Goal: Information Seeking & Learning: Learn about a topic

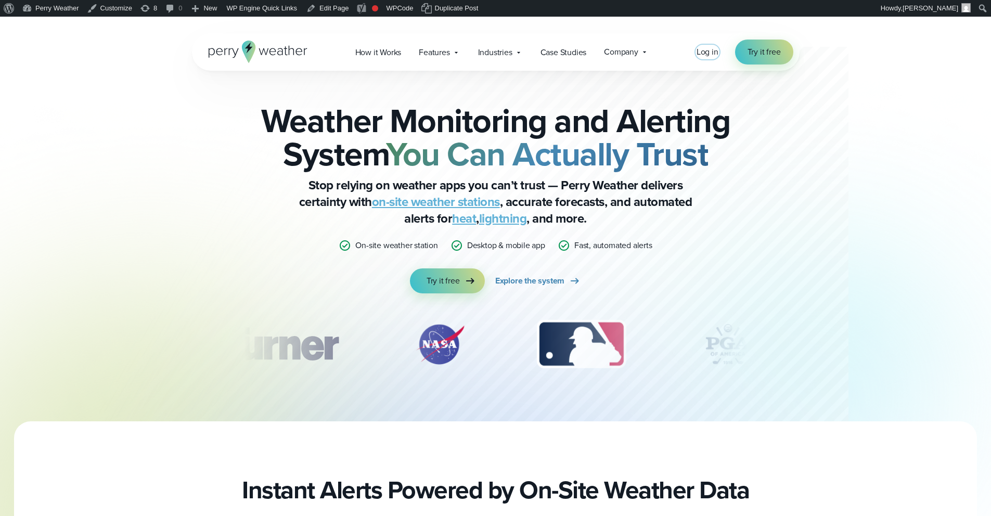
click at [708, 52] on span "Log in" at bounding box center [708, 52] width 22 height 12
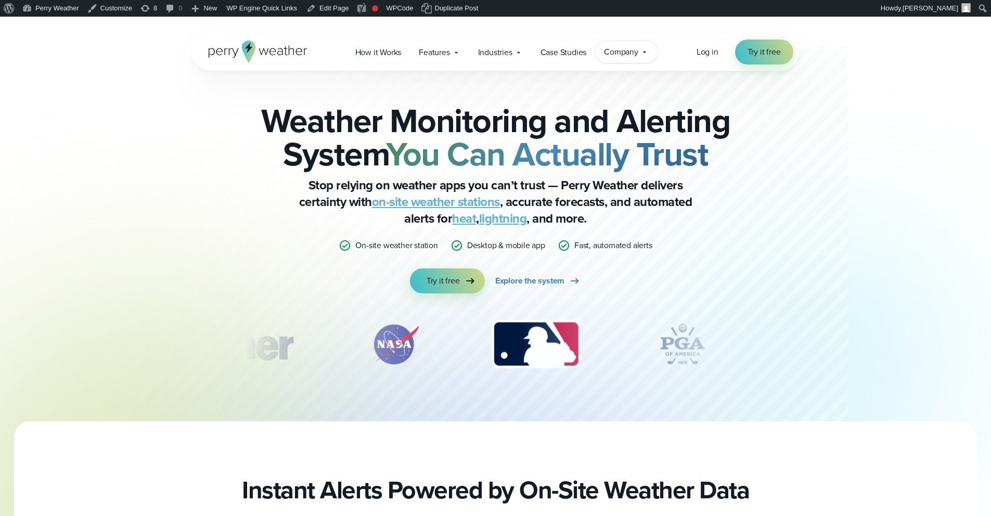
click at [626, 58] on span "Company" at bounding box center [621, 52] width 34 height 12
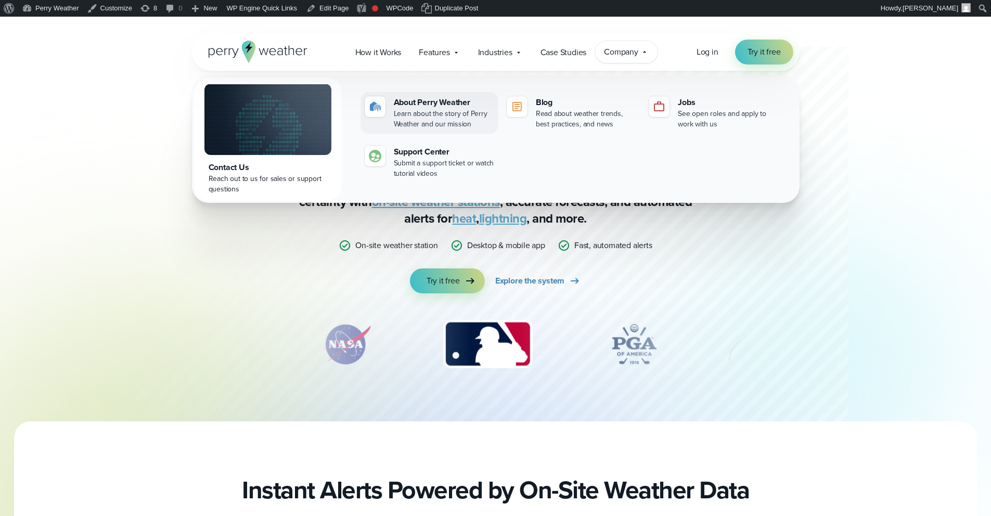
click at [416, 111] on div "Learn about the story of Perry Weather and our mission" at bounding box center [444, 119] width 100 height 21
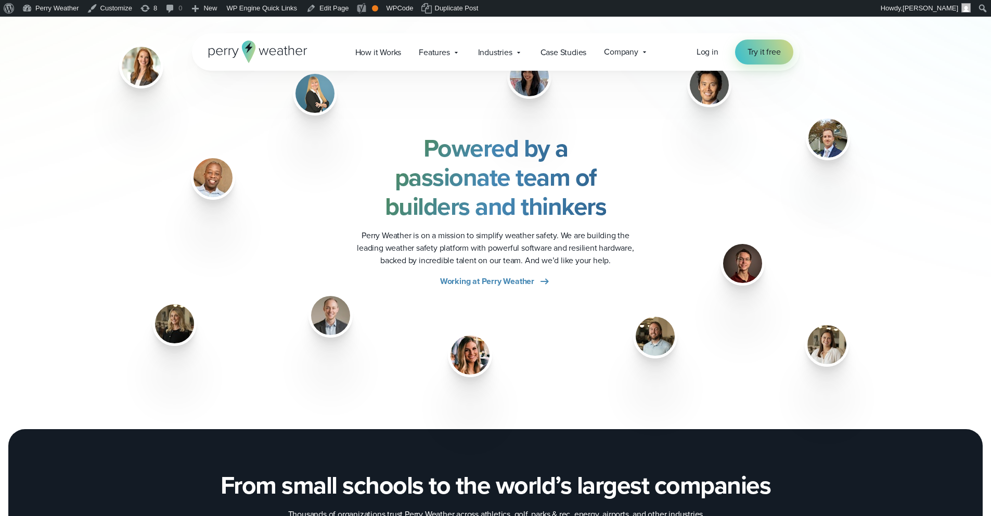
scroll to position [1287, 0]
